Goal: Information Seeking & Learning: Learn about a topic

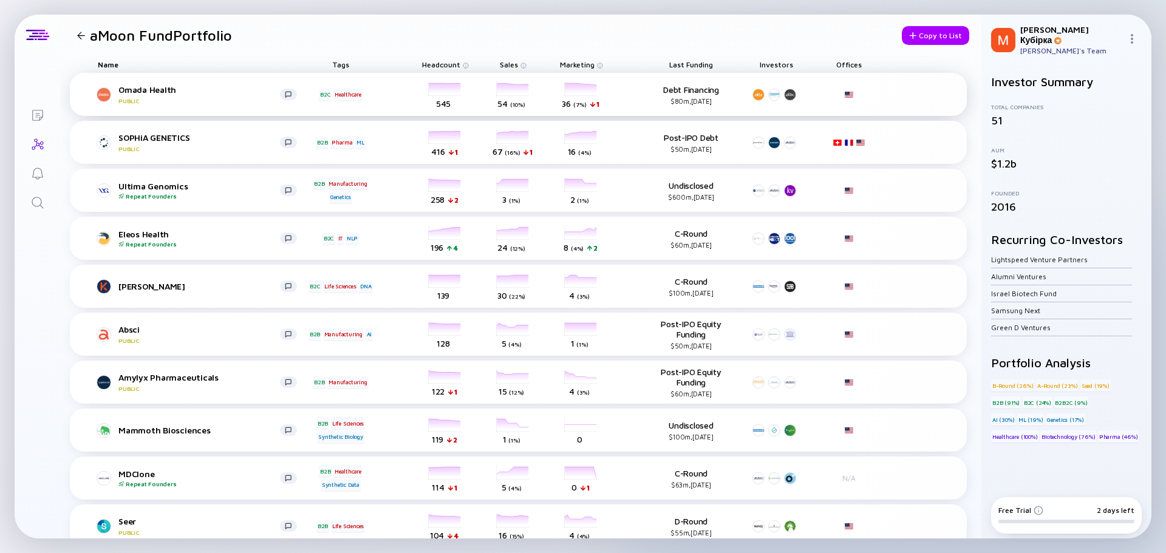
click at [138, 92] on div "Omada Health Public" at bounding box center [199, 94] width 162 height 20
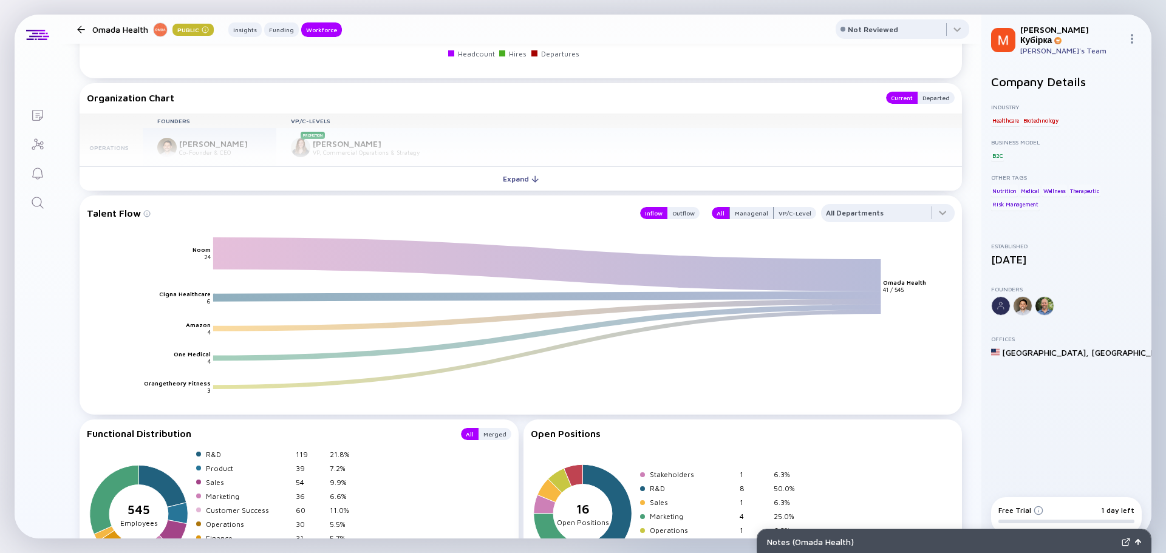
scroll to position [1458, 0]
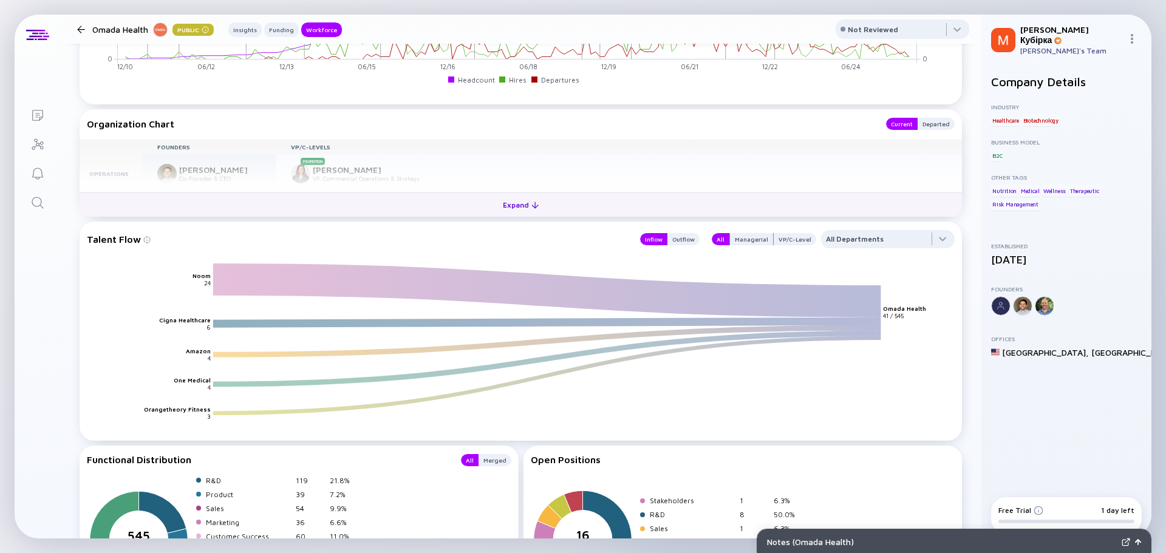
click at [515, 207] on div "Expand" at bounding box center [521, 205] width 50 height 19
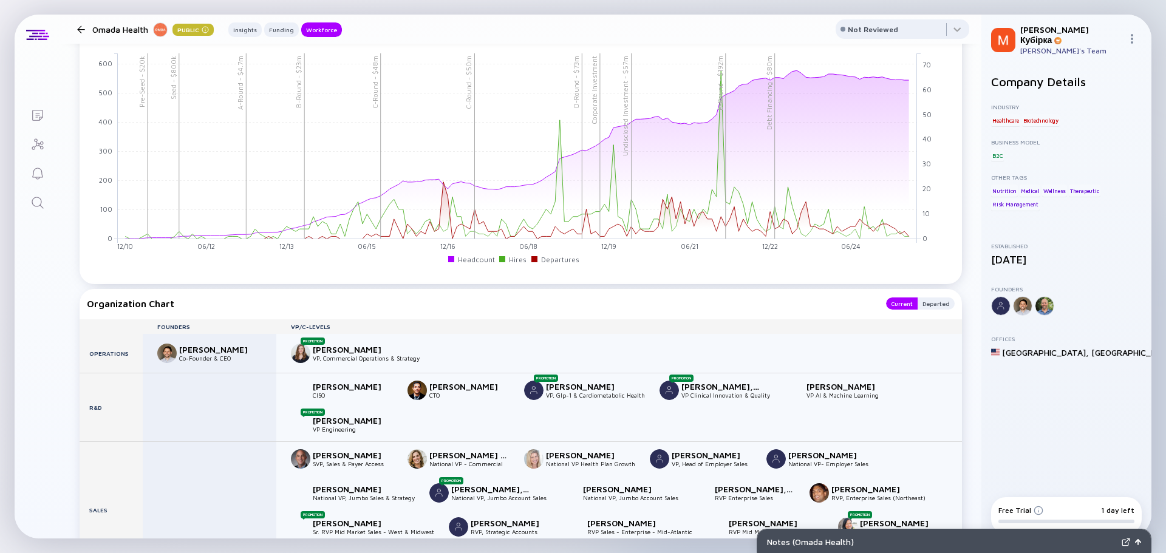
scroll to position [1215, 0]
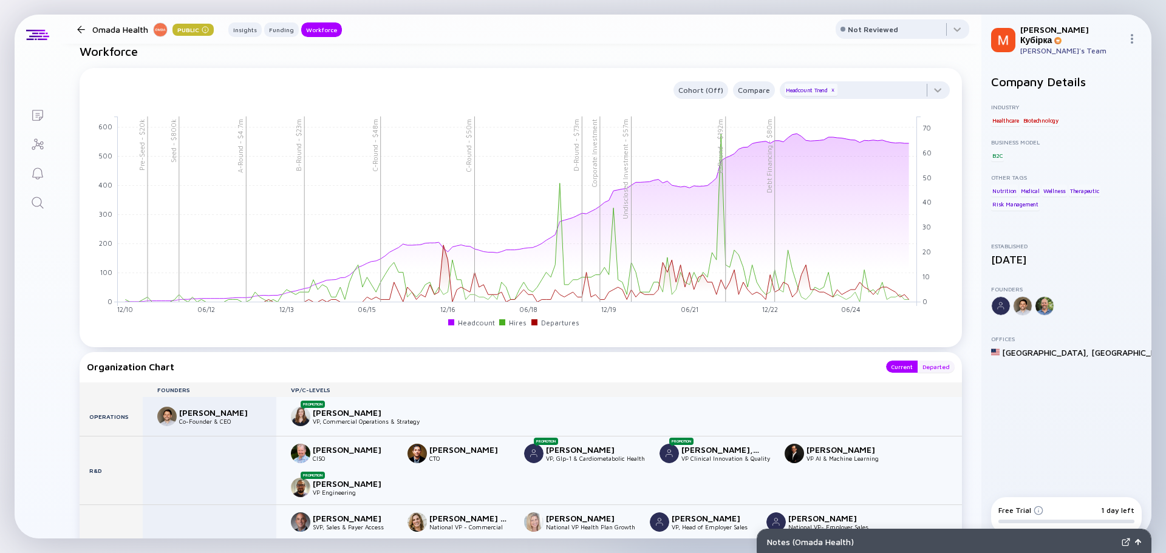
click at [920, 368] on div "Departed" at bounding box center [936, 367] width 37 height 12
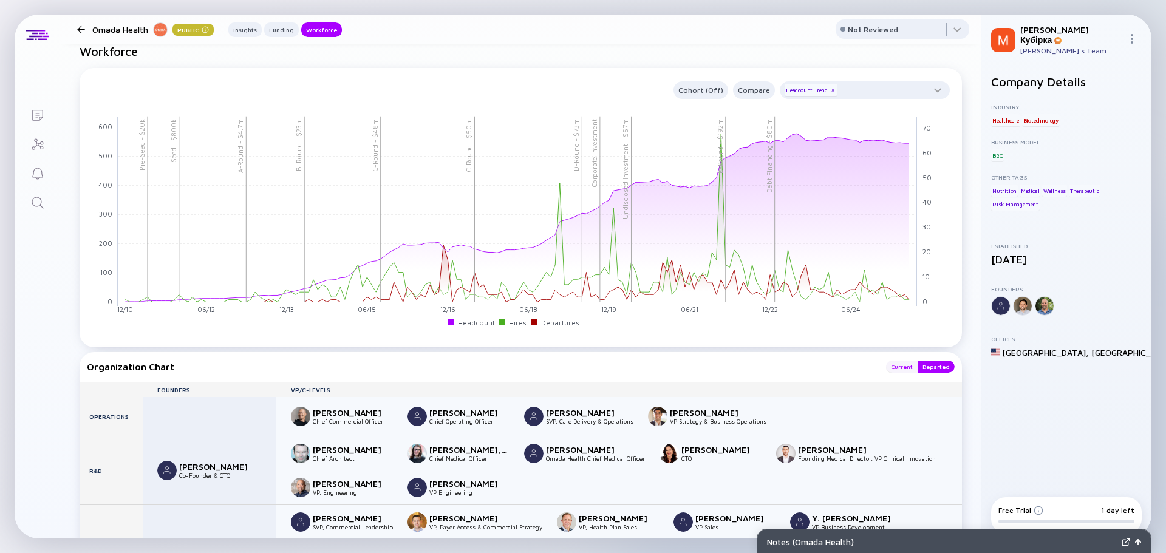
click at [900, 368] on div "Current" at bounding box center [902, 367] width 32 height 12
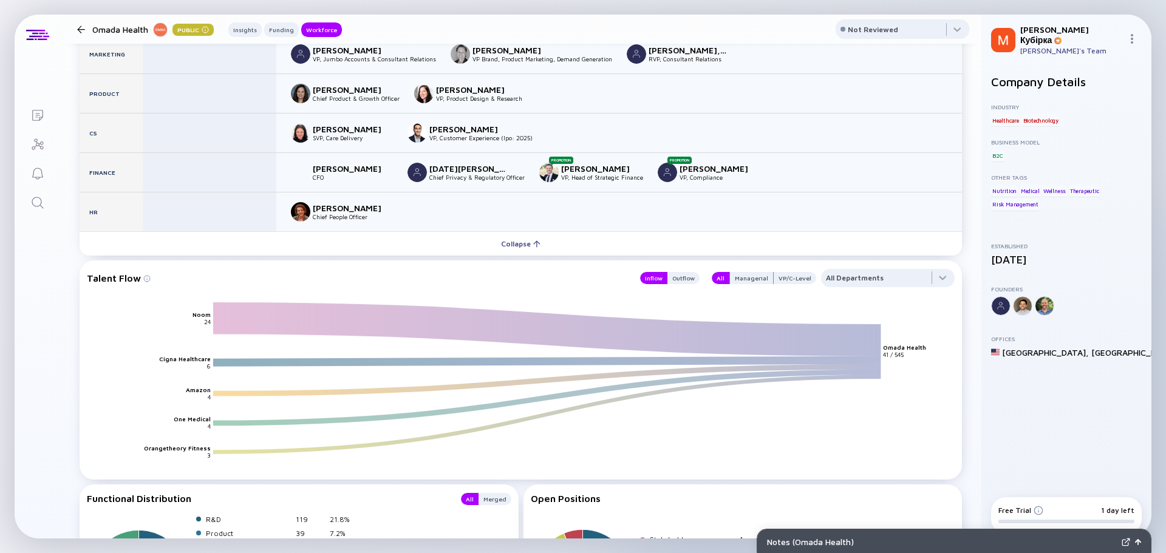
scroll to position [2138, 0]
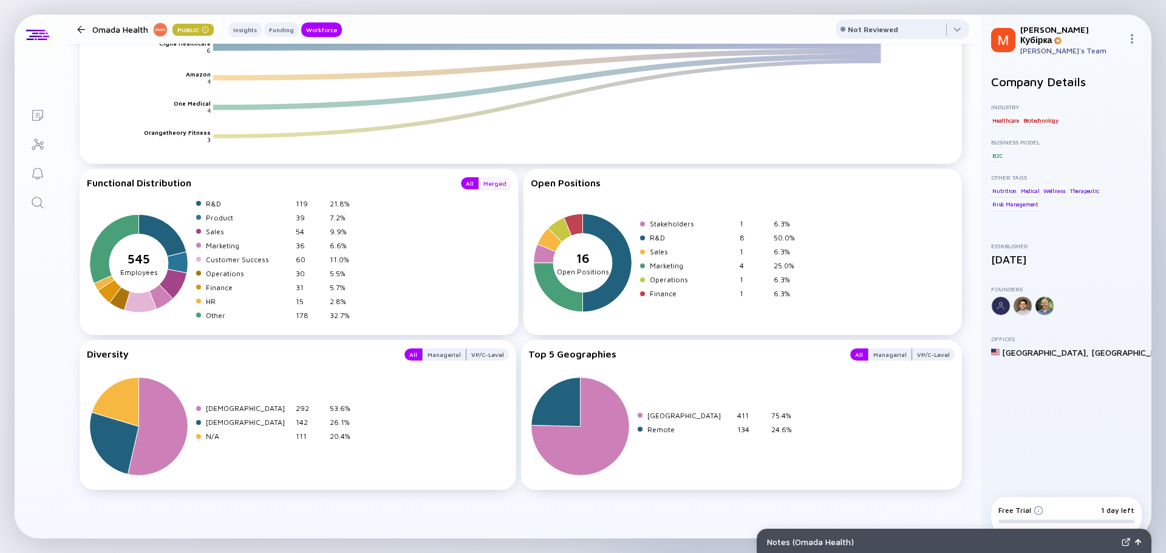
click at [485, 181] on div "Merged" at bounding box center [495, 183] width 33 height 12
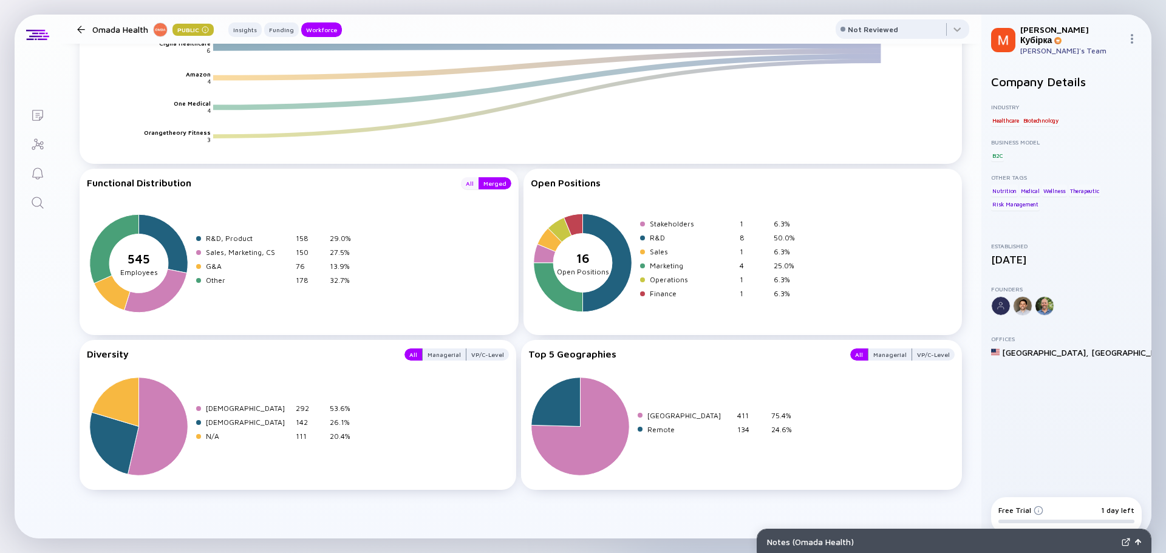
click at [471, 181] on div "All" at bounding box center [470, 183] width 18 height 12
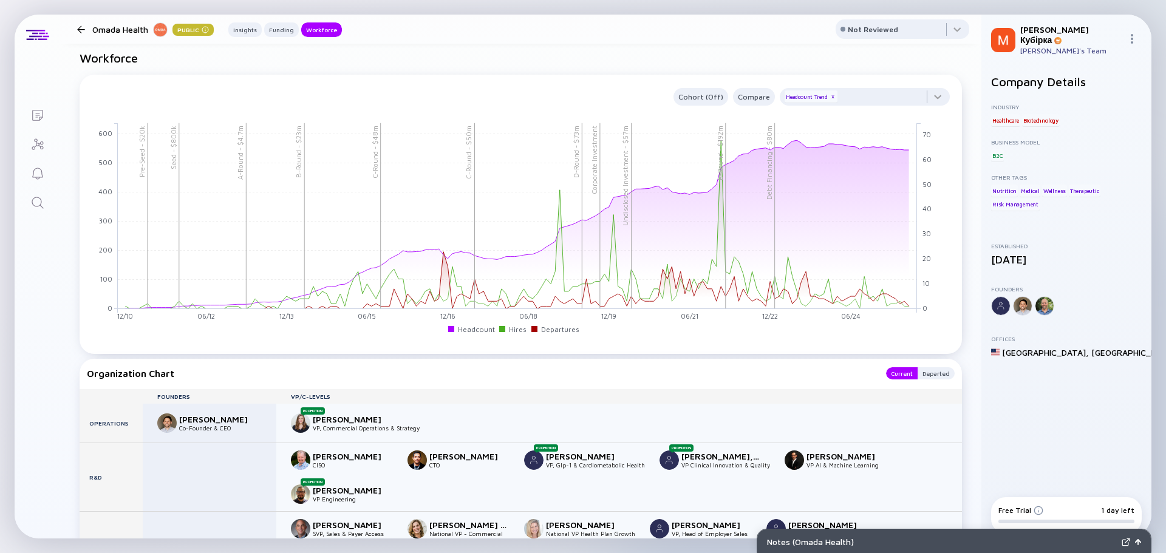
scroll to position [1166, 0]
